Goal: Task Accomplishment & Management: Manage account settings

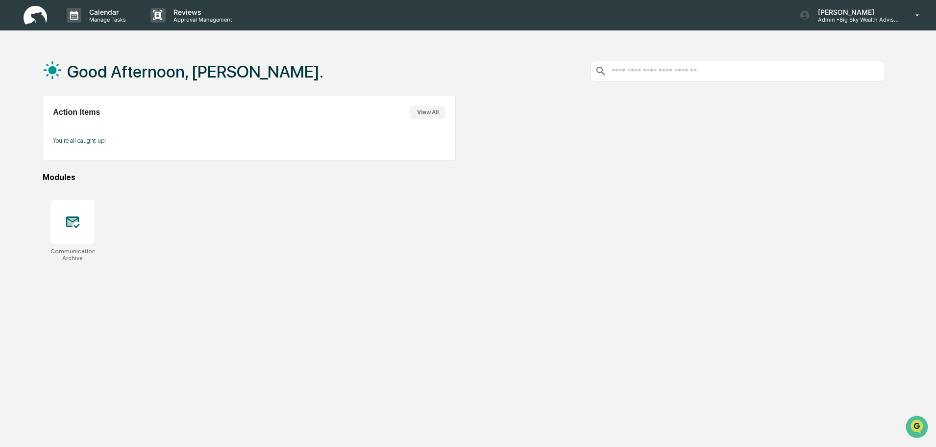
drag, startPoint x: 75, startPoint y: 220, endPoint x: 184, endPoint y: 276, distance: 122.8
click at [75, 220] on icon at bounding box center [73, 222] width 14 height 12
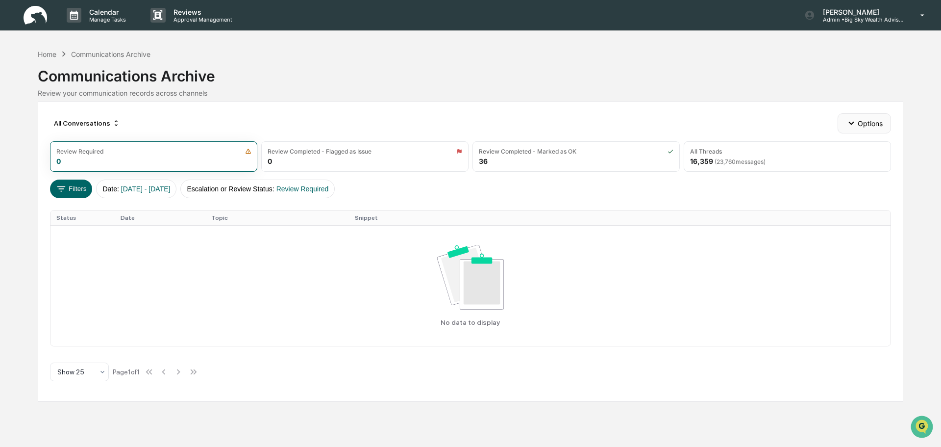
click at [852, 116] on button "Options" at bounding box center [864, 123] width 53 height 20
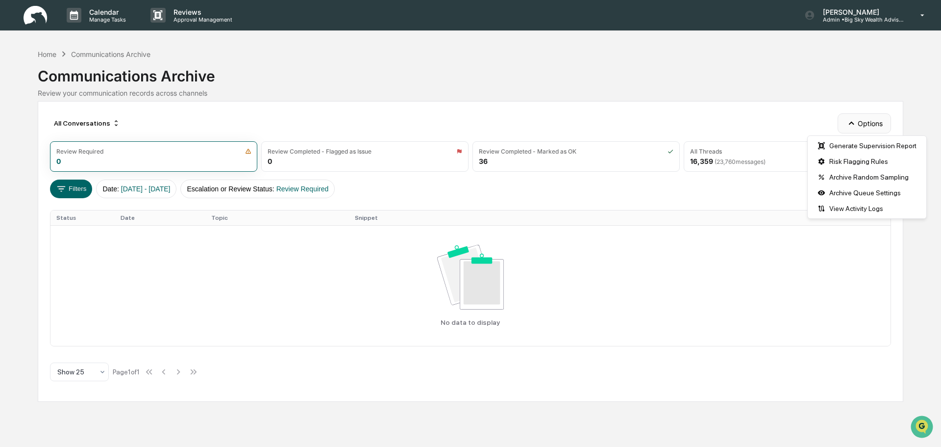
click at [853, 117] on button "Options" at bounding box center [864, 123] width 53 height 20
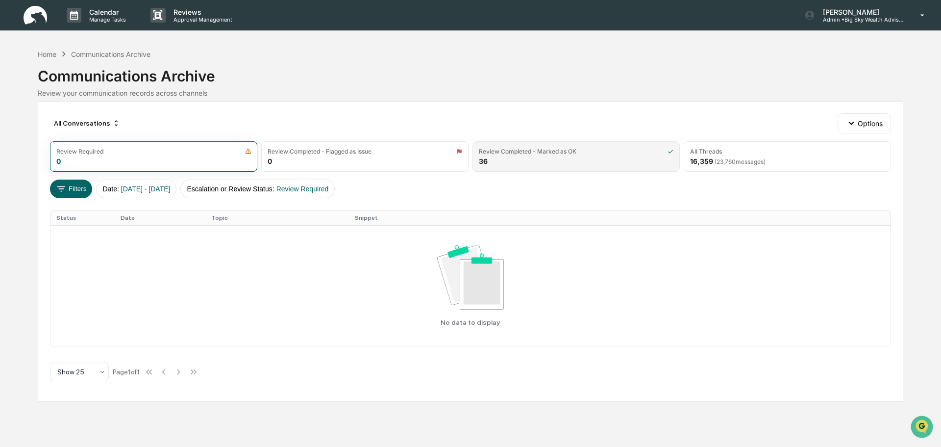
click at [524, 161] on div "Review Completed - Marked as OK 36" at bounding box center [575, 156] width 207 height 30
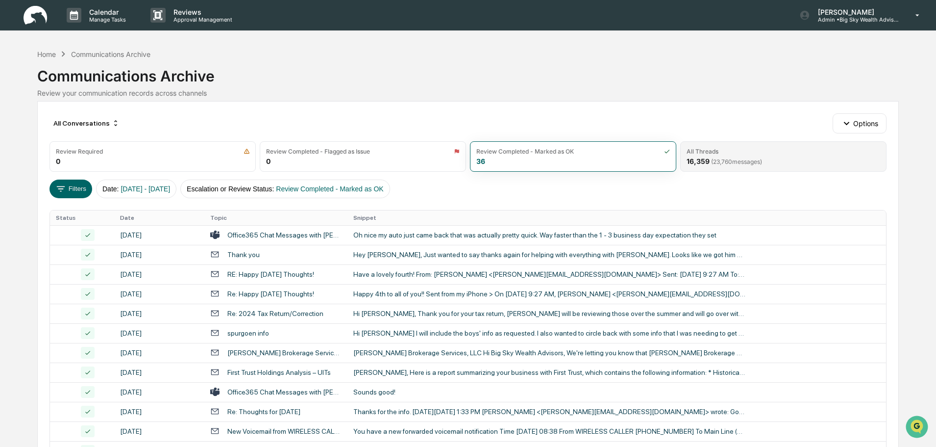
click at [719, 155] on div "All Threads 16,359 ( 23,760 messages)" at bounding box center [783, 156] width 206 height 30
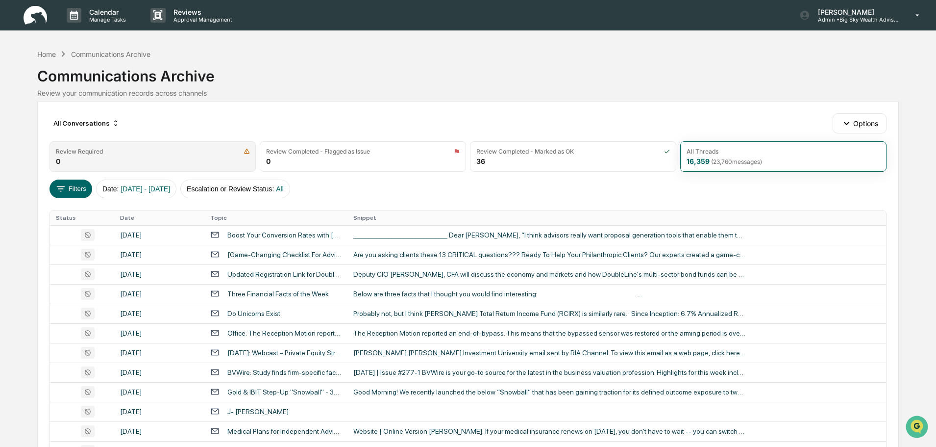
click at [192, 163] on div "Review Required 0" at bounding box center [153, 156] width 206 height 30
